Goal: Navigation & Orientation: Find specific page/section

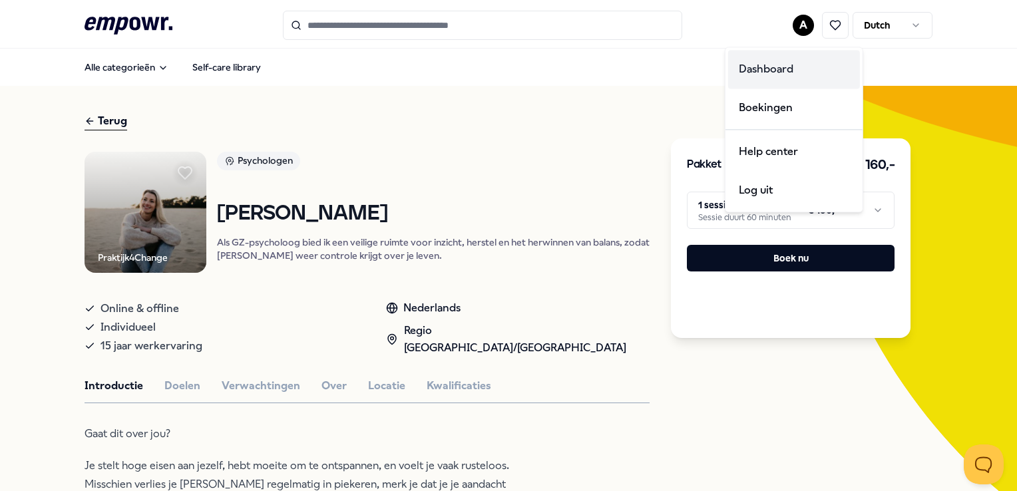
click at [781, 69] on div "Dashboard" at bounding box center [794, 69] width 132 height 39
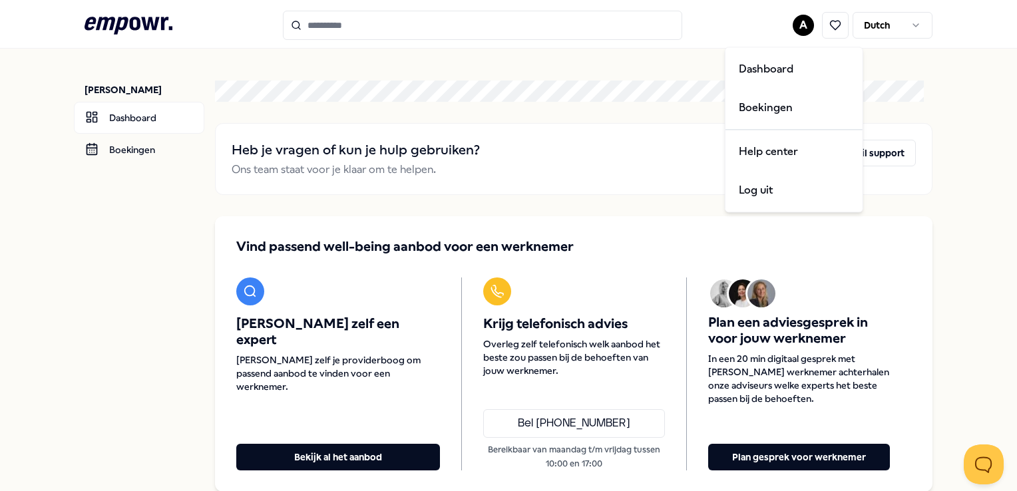
click at [792, 22] on html ".empowr-logo_svg__cls-1{fill:#03032f} A [DEMOGRAPHIC_DATA] [PERSON_NAME] Dashbo…" at bounding box center [508, 245] width 1017 height 491
click at [772, 103] on div "Boekingen" at bounding box center [794, 108] width 132 height 39
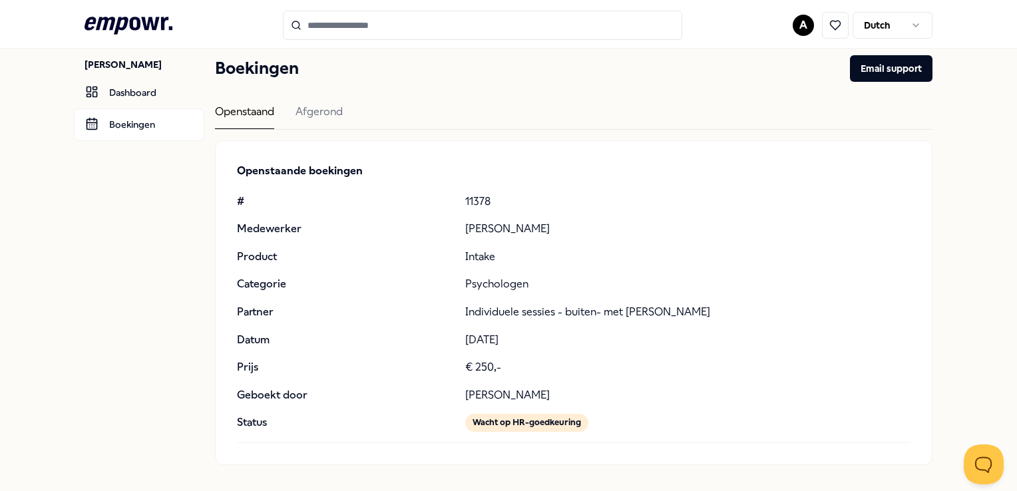
scroll to position [67, 0]
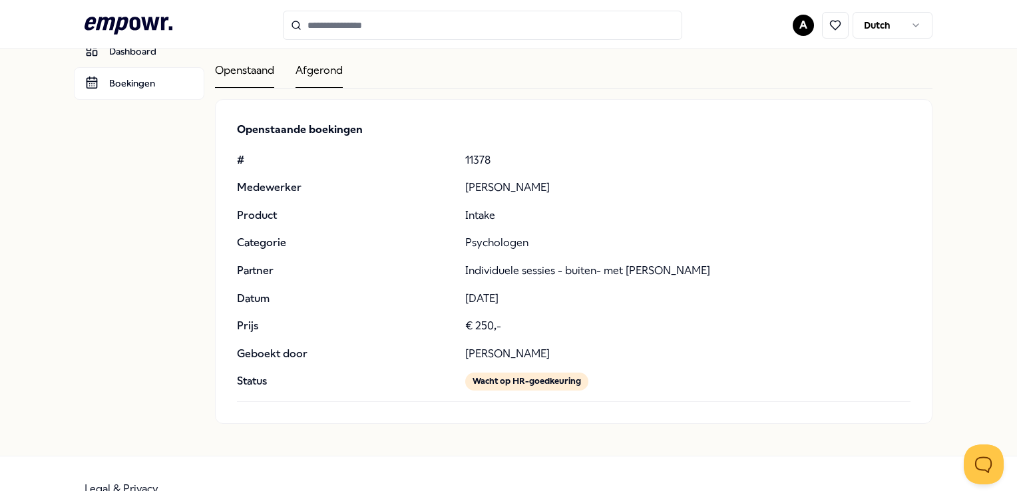
click at [338, 71] on div "Afgerond" at bounding box center [319, 75] width 47 height 26
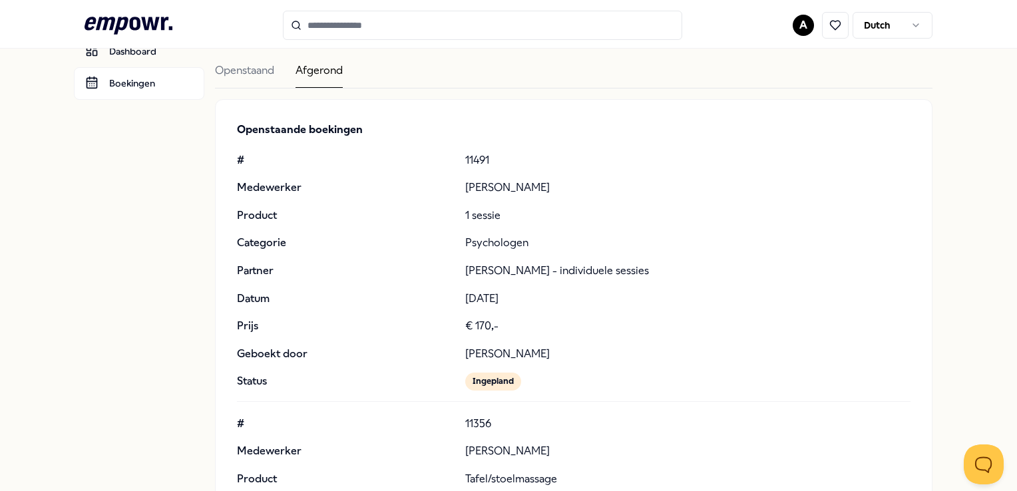
scroll to position [64, 0]
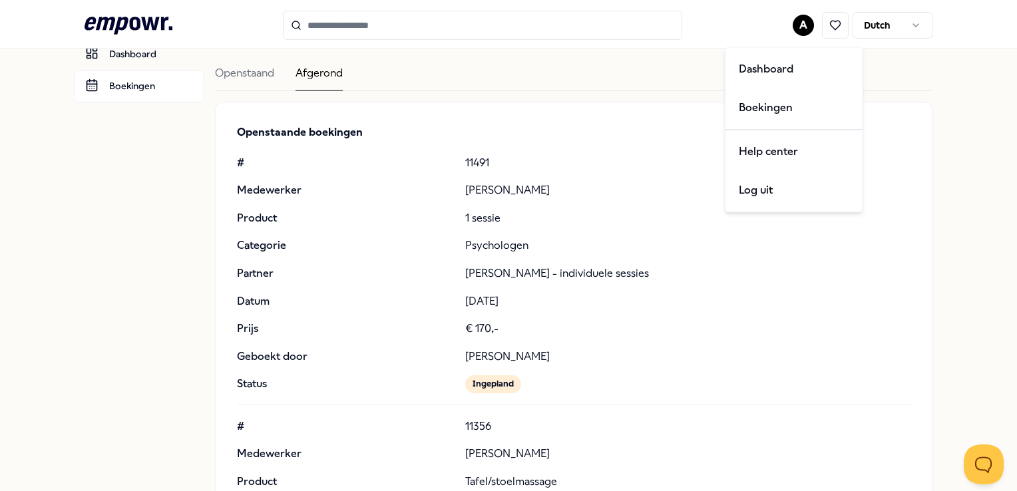
click at [793, 25] on html ".empowr-logo_svg__cls-1{fill:#03032f} A Dutch Annet Hoeven Dashboard Boekingen …" at bounding box center [508, 245] width 1017 height 491
click at [796, 67] on div "Dashboard" at bounding box center [794, 69] width 132 height 39
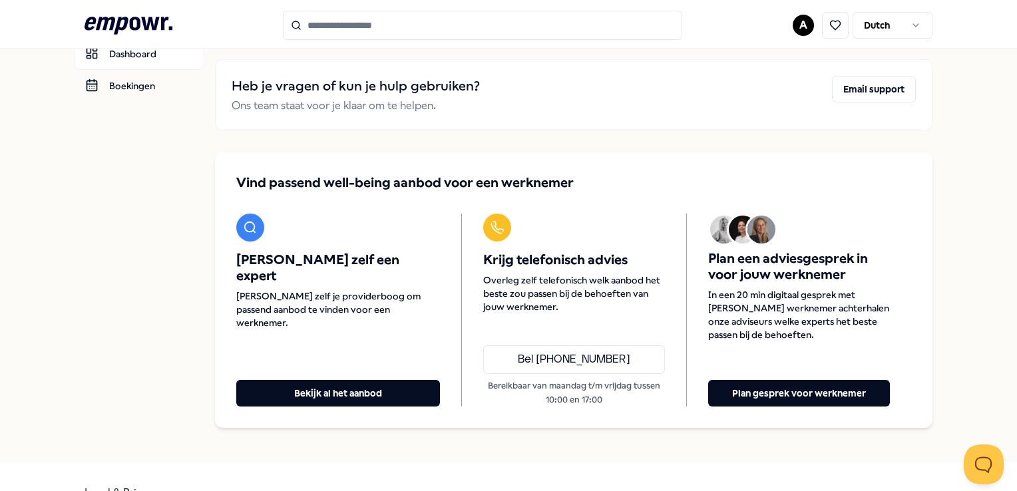
click at [792, 27] on html ".empowr-logo_svg__cls-1{fill:#03032f} A Dutch Annet Hoeven Dashboard Boekingen …" at bounding box center [508, 245] width 1017 height 491
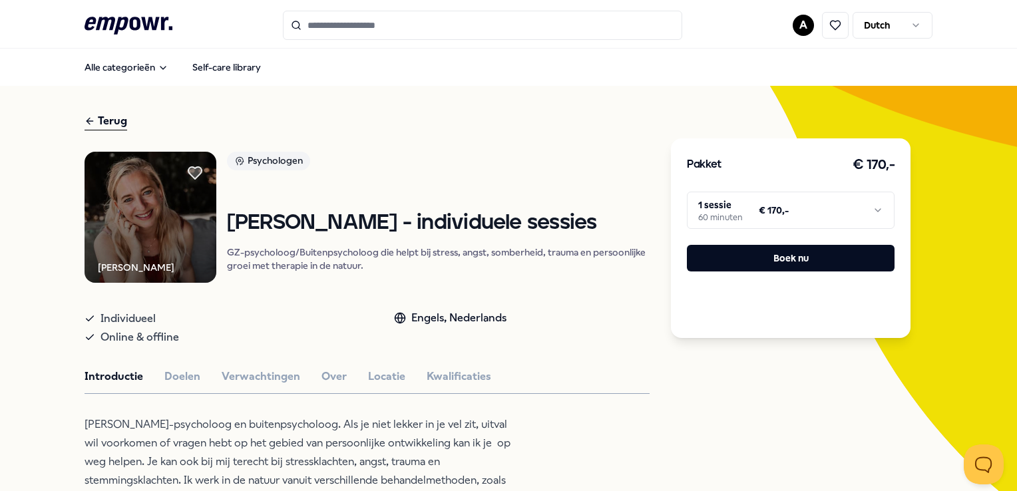
click at [787, 23] on html ".empowr-logo_svg__cls-1{fill:#03032f} A Dutch Alle categorieën Self-care librar…" at bounding box center [508, 245] width 1017 height 491
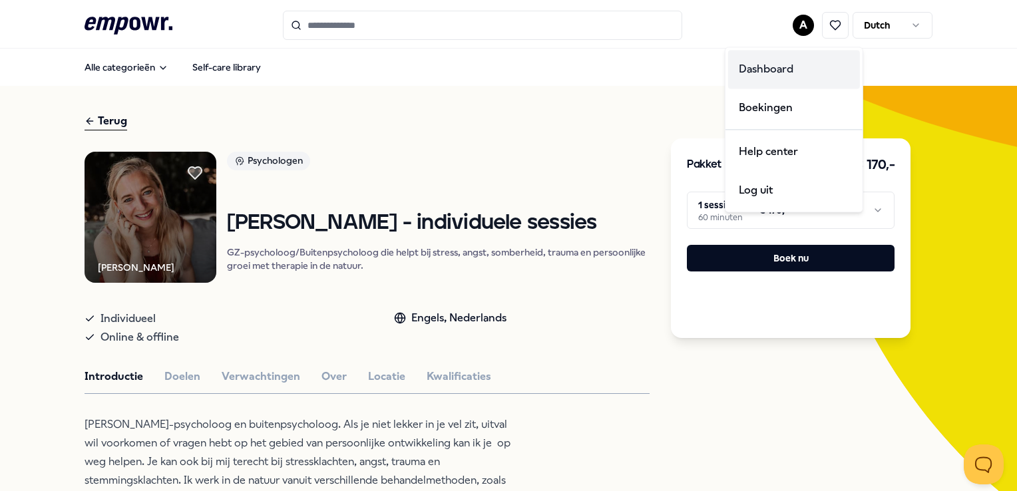
click at [755, 72] on div "Dashboard" at bounding box center [794, 69] width 132 height 39
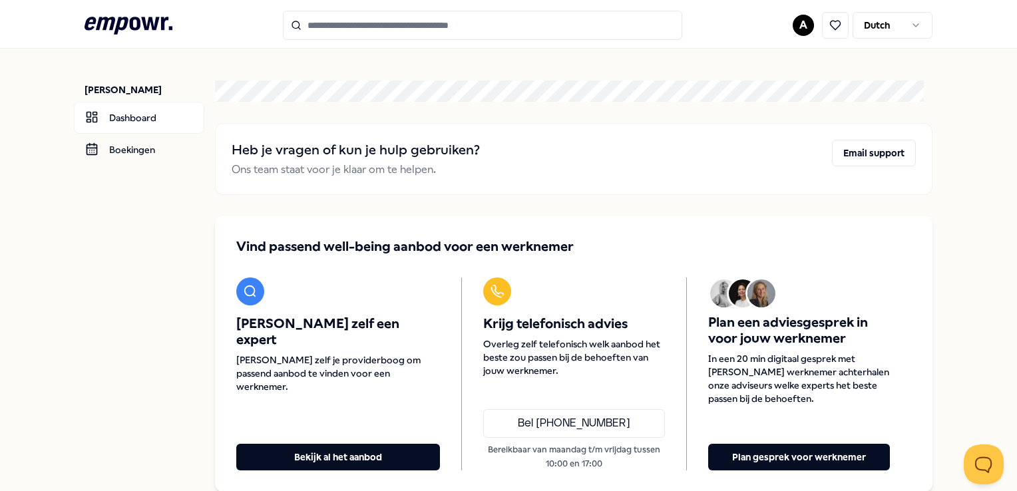
click at [793, 25] on html ".empowr-logo_svg__cls-1{fill:#03032f} A [DEMOGRAPHIC_DATA] [PERSON_NAME] Dashbo…" at bounding box center [508, 245] width 1017 height 491
click at [778, 68] on div "Dashboard" at bounding box center [794, 69] width 132 height 39
click at [789, 25] on html ".empowr-logo_svg__cls-1{fill:#03032f} A [DEMOGRAPHIC_DATA] [PERSON_NAME] Dashbo…" at bounding box center [508, 245] width 1017 height 491
click at [792, 101] on div "Boekingen" at bounding box center [794, 108] width 132 height 39
